Goal: Task Accomplishment & Management: Use online tool/utility

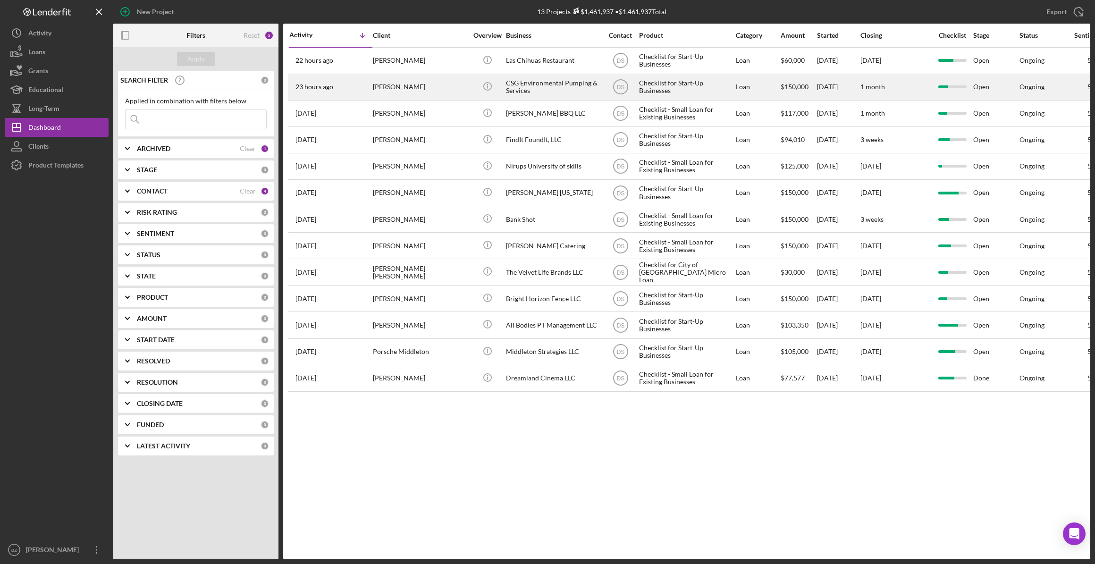
click at [385, 85] on div "[PERSON_NAME]" at bounding box center [420, 87] width 94 height 25
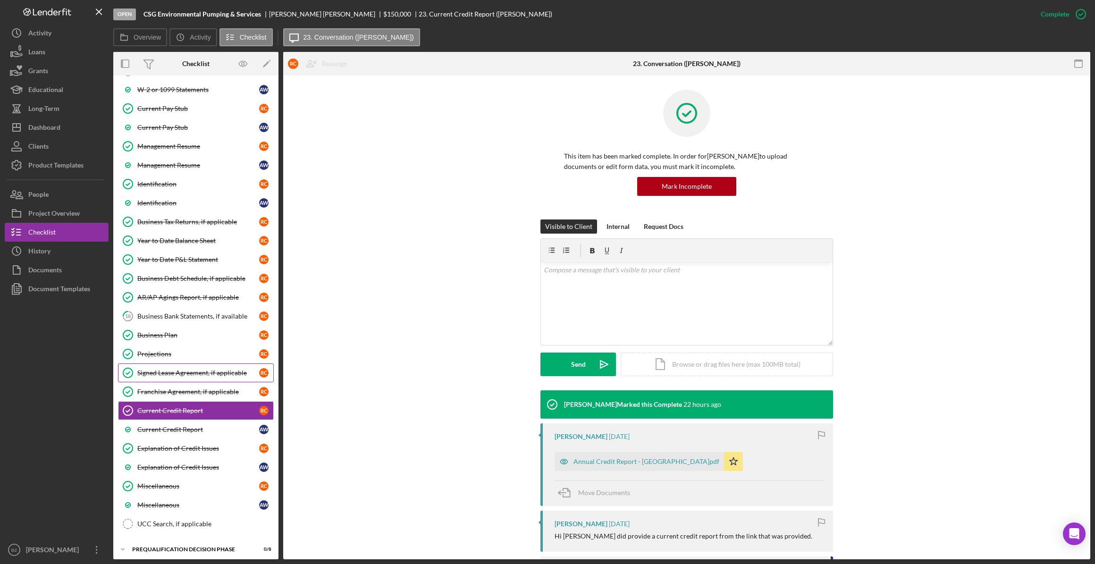
scroll to position [256, 0]
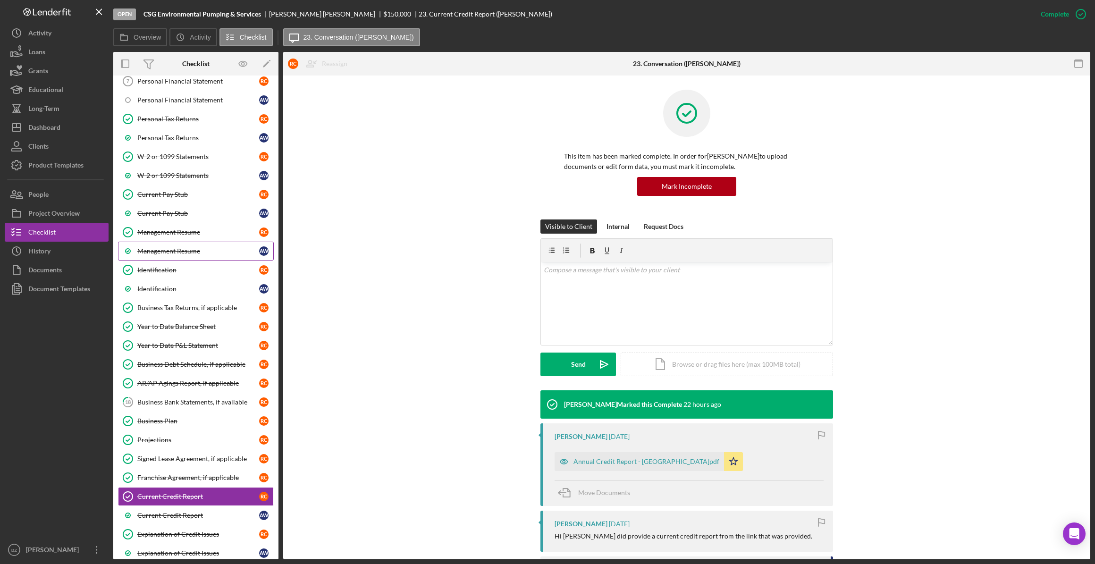
click at [171, 248] on div "Management Resume" at bounding box center [198, 251] width 122 height 8
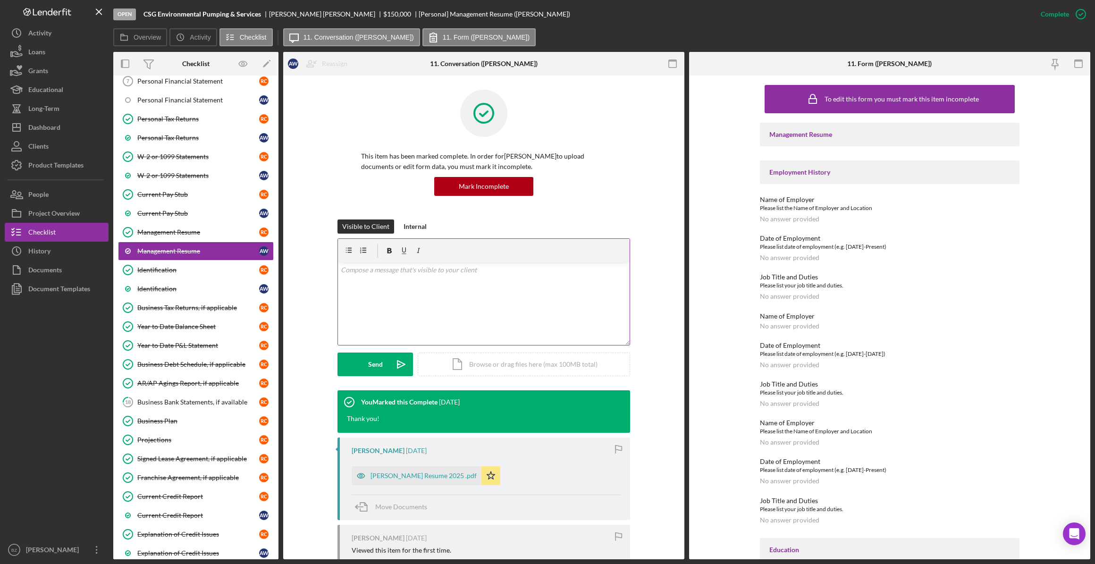
click at [359, 277] on div "v Color teal Color pink Remove color Add row above Add row below Add column bef…" at bounding box center [484, 303] width 292 height 83
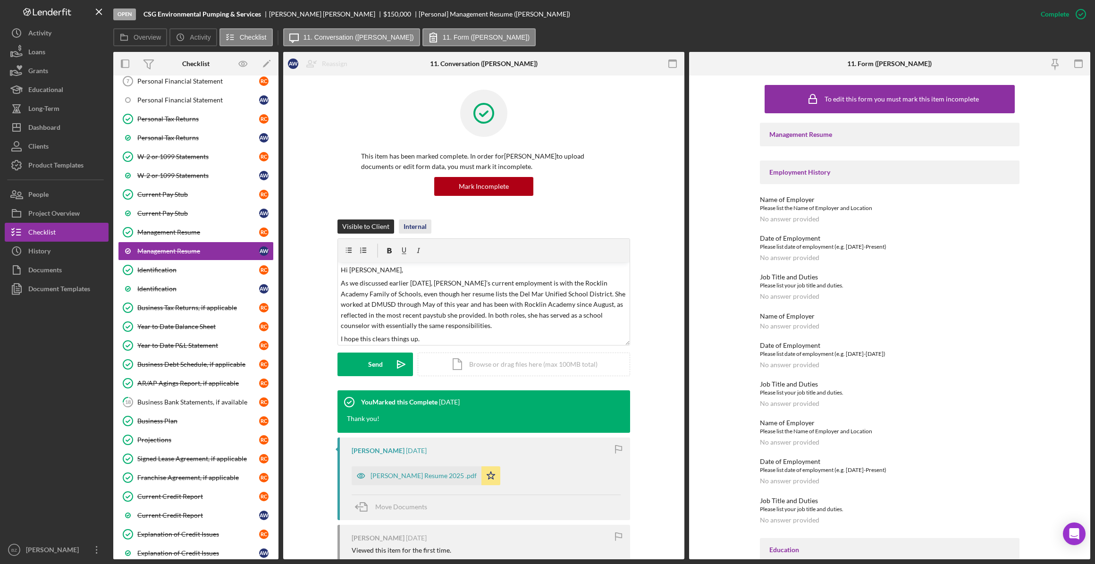
click at [413, 228] on div "Internal" at bounding box center [415, 226] width 23 height 14
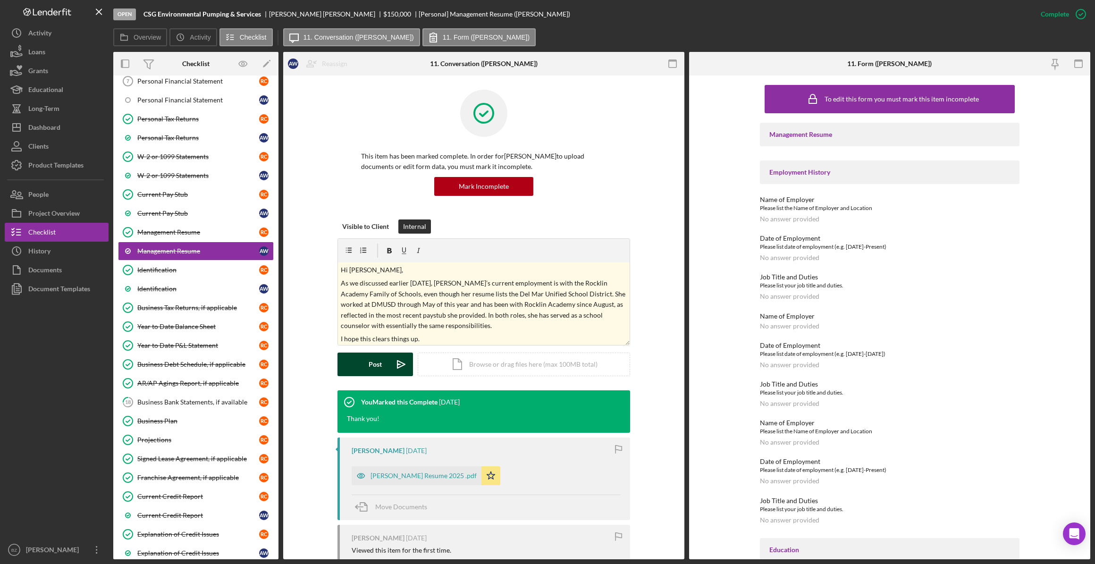
click at [383, 362] on button "Post Icon/icon-invite-send" at bounding box center [376, 365] width 76 height 24
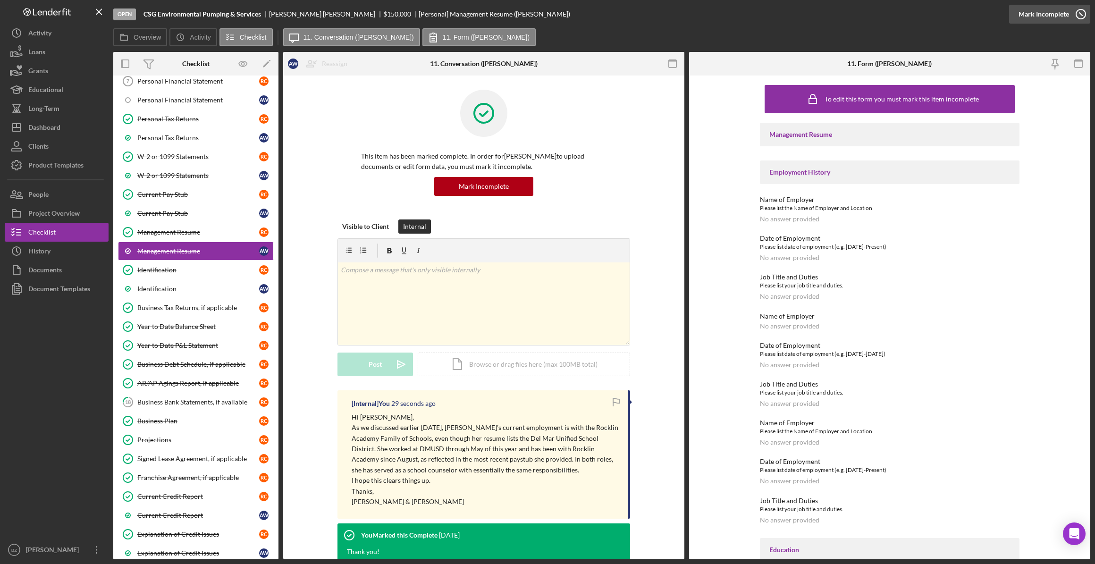
click at [1081, 15] on icon "button" at bounding box center [1081, 14] width 24 height 24
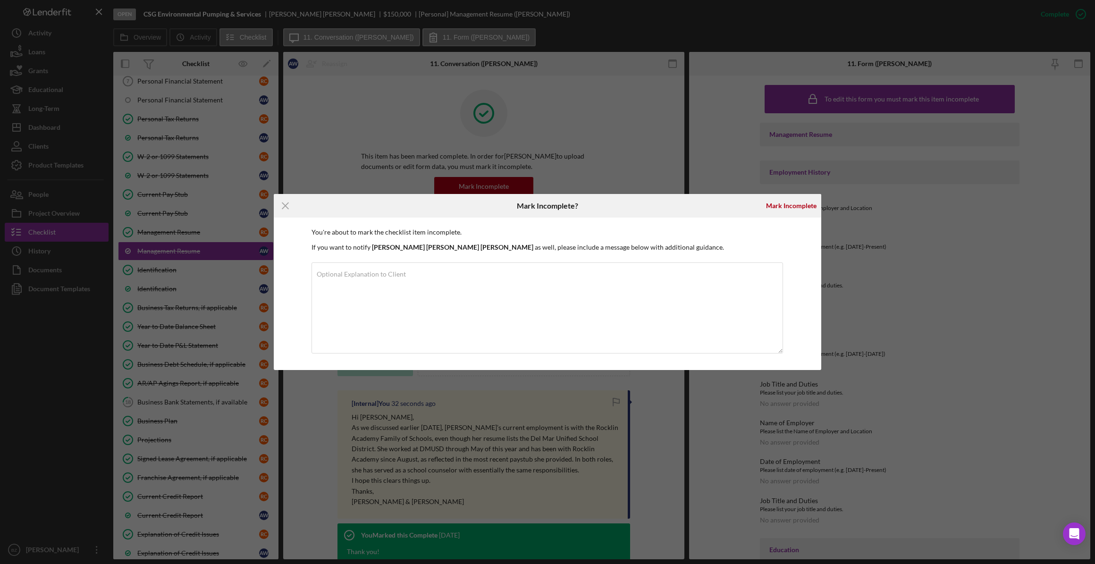
click at [927, 224] on div "Icon/Menu Close Mark Incomplete? [PERSON_NAME] You're about to mark the checkli…" at bounding box center [547, 282] width 1095 height 564
click at [621, 133] on div "Icon/Menu Close Mark Incomplete? [PERSON_NAME] You're about to mark the checkli…" at bounding box center [547, 282] width 1095 height 564
click at [288, 204] on icon "Icon/Menu Close" at bounding box center [286, 206] width 24 height 24
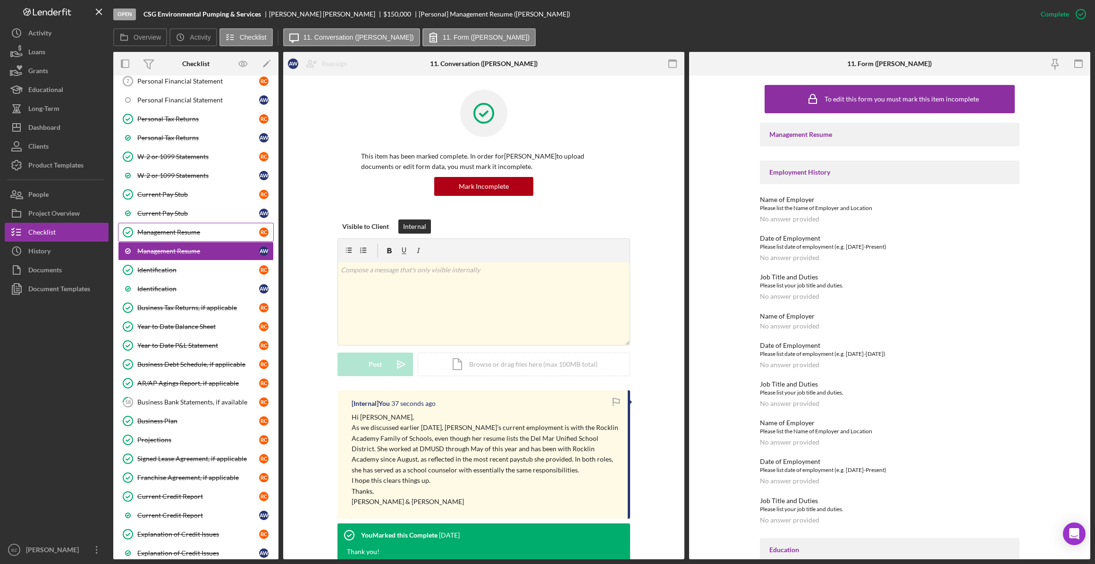
click at [195, 236] on link "Management Resume Management Resume R C" at bounding box center [196, 232] width 156 height 19
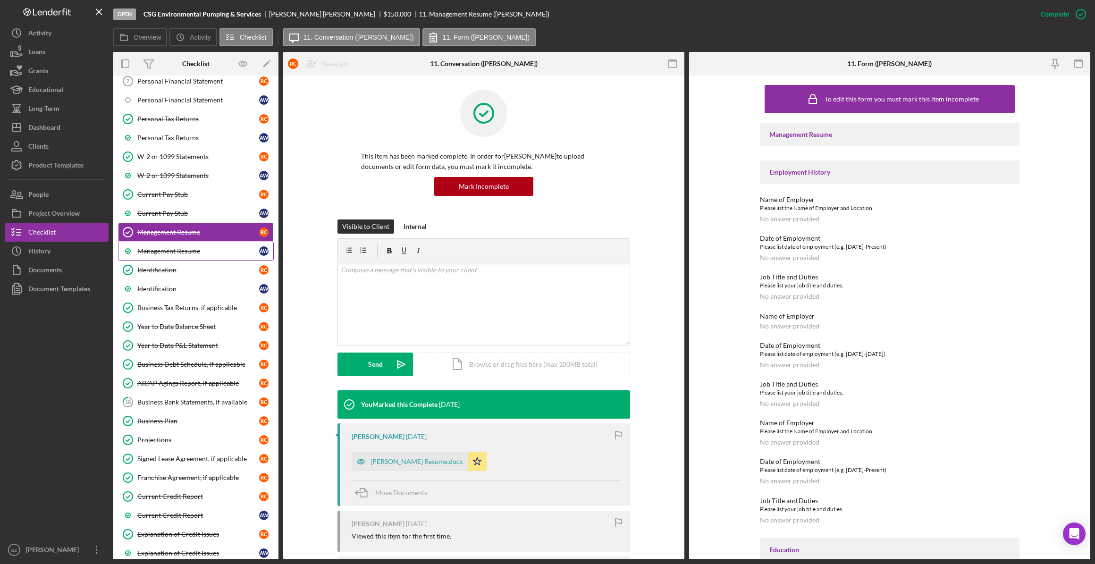
click at [198, 253] on link "Management Resume A W" at bounding box center [196, 251] width 156 height 19
